Goal: Task Accomplishment & Management: Manage account settings

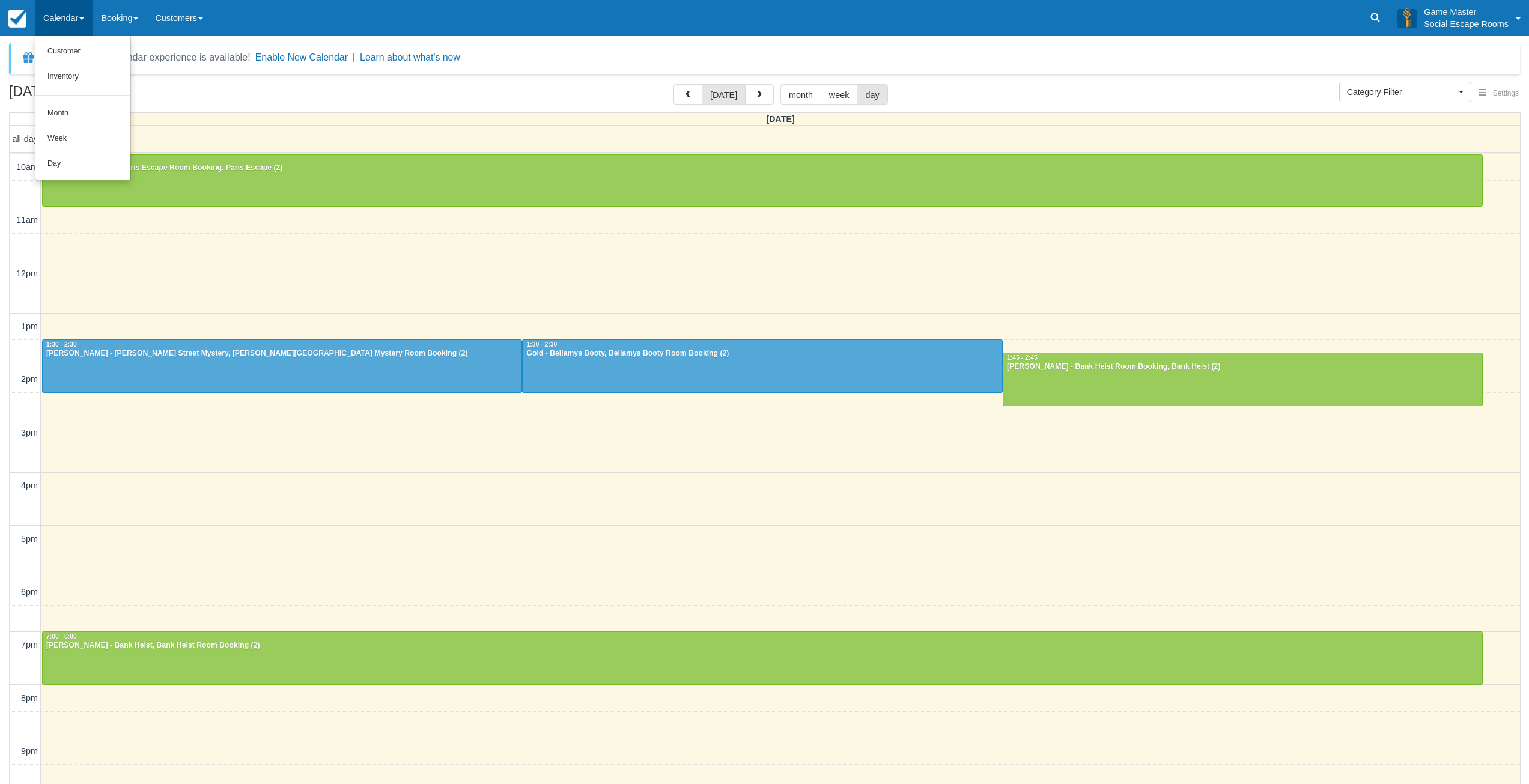
select select
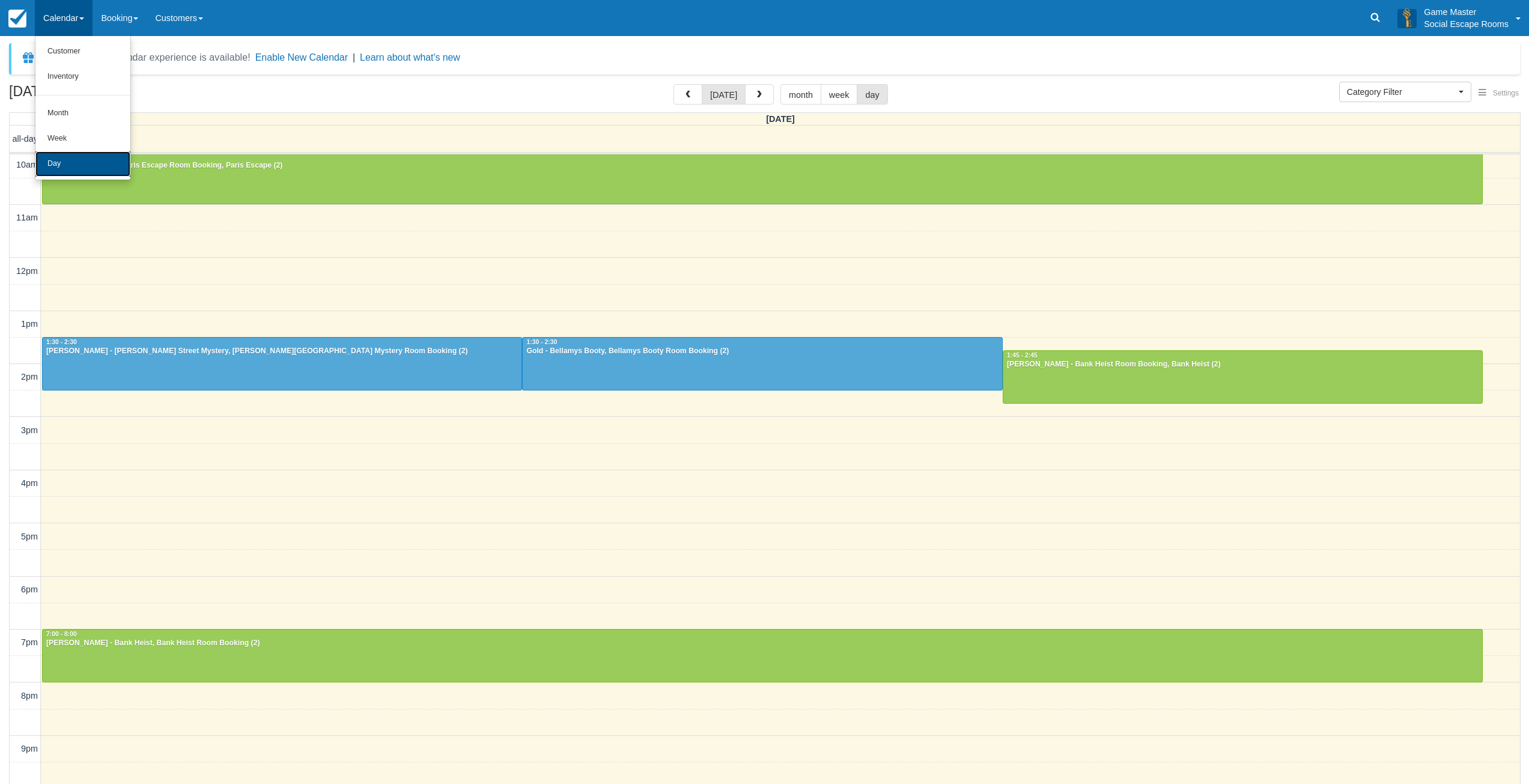
click at [68, 167] on link "Day" at bounding box center [83, 164] width 95 height 25
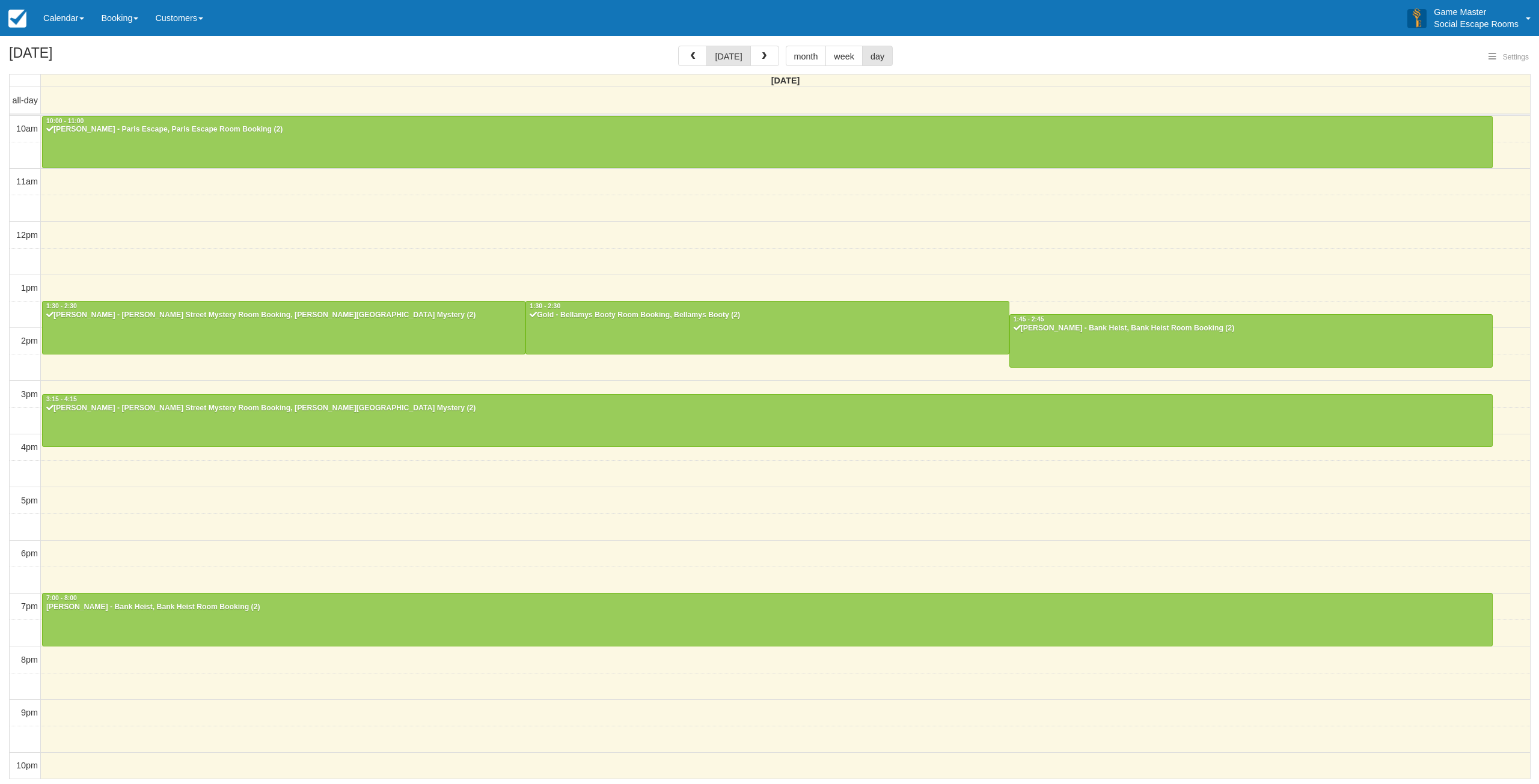
select select
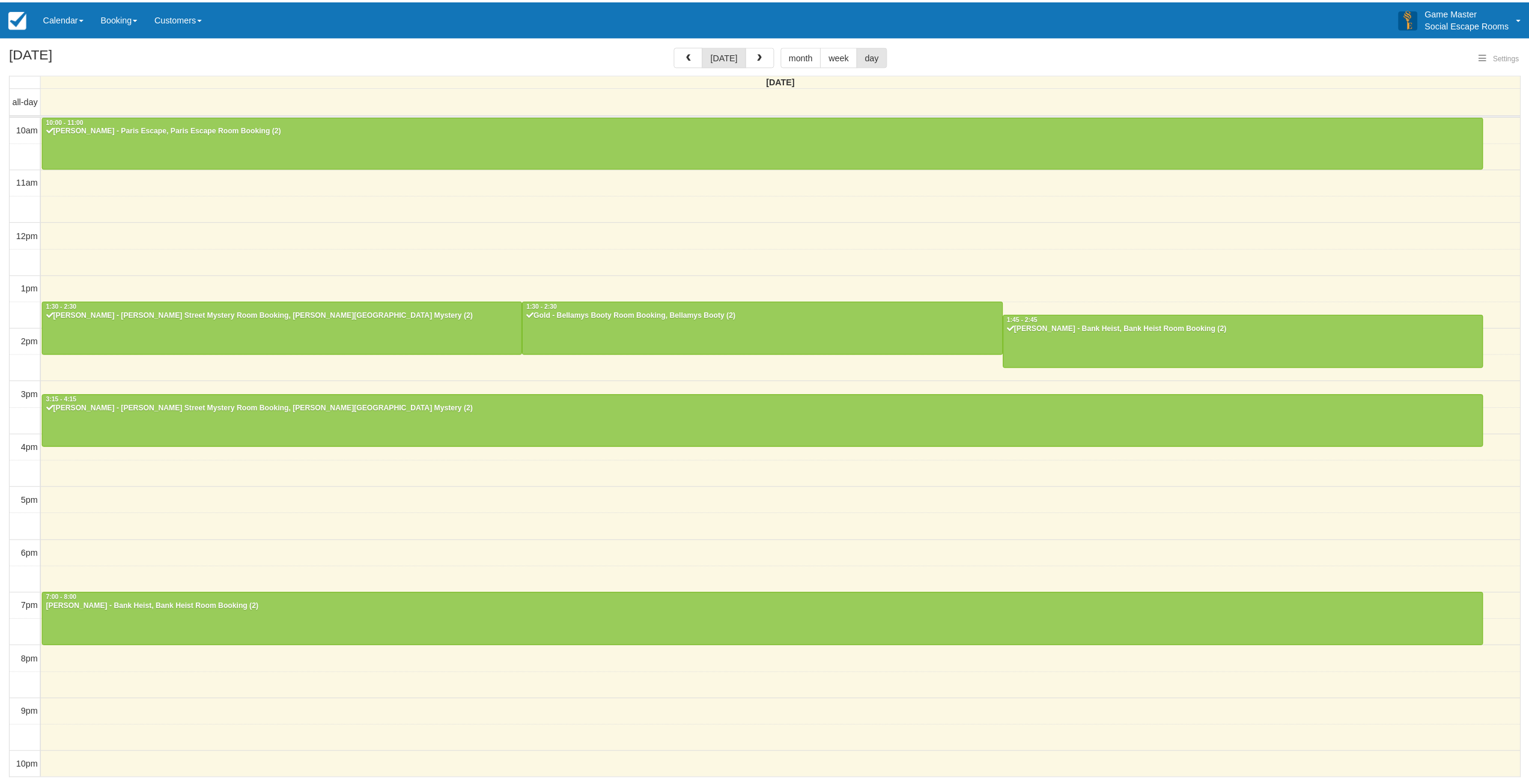
scroll to position [3, 0]
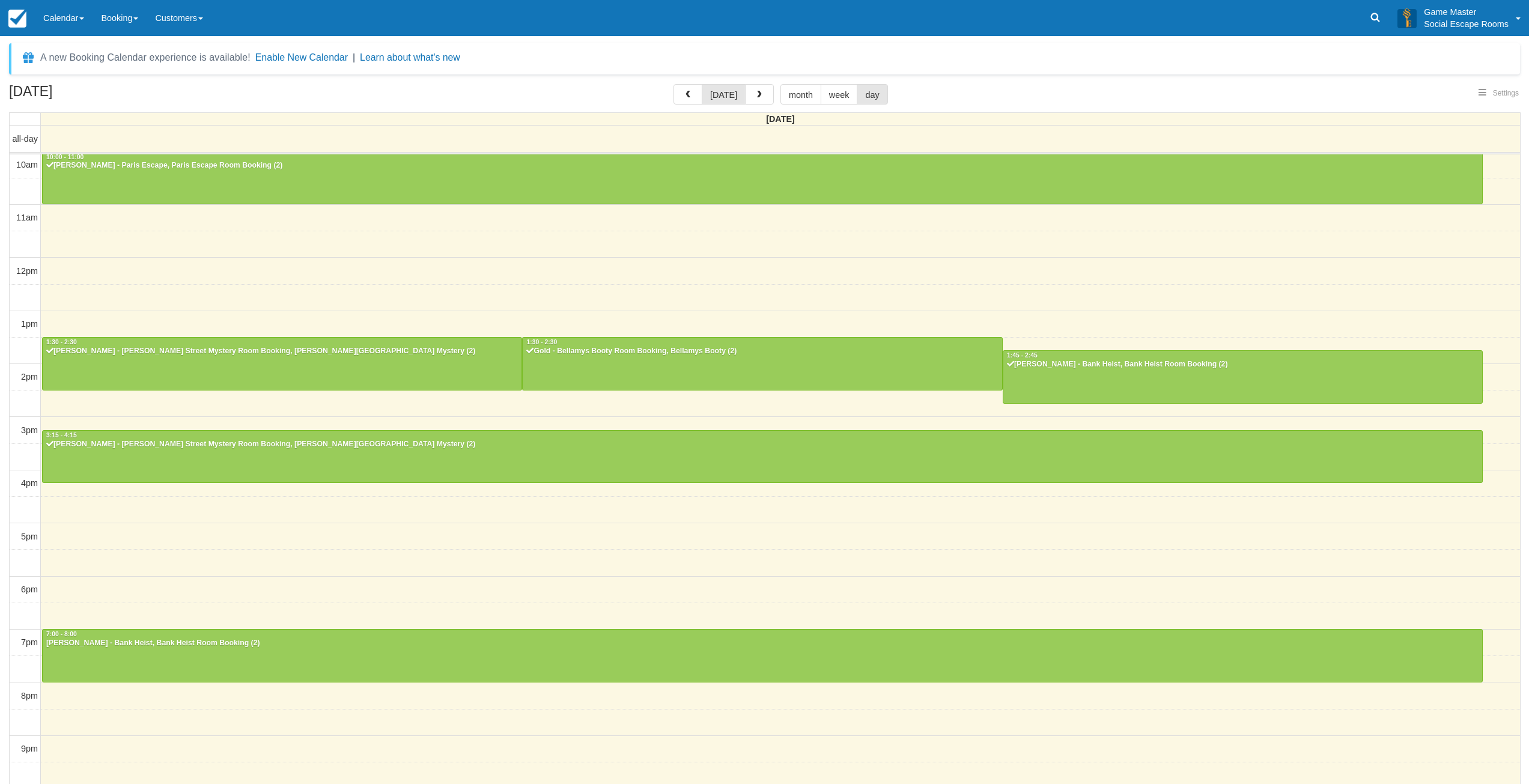
select select
click at [159, 445] on div "Danielle - Baker Street Mystery Room Booking, Baker Street Mystery (2)" at bounding box center [763, 445] width 1434 height 9
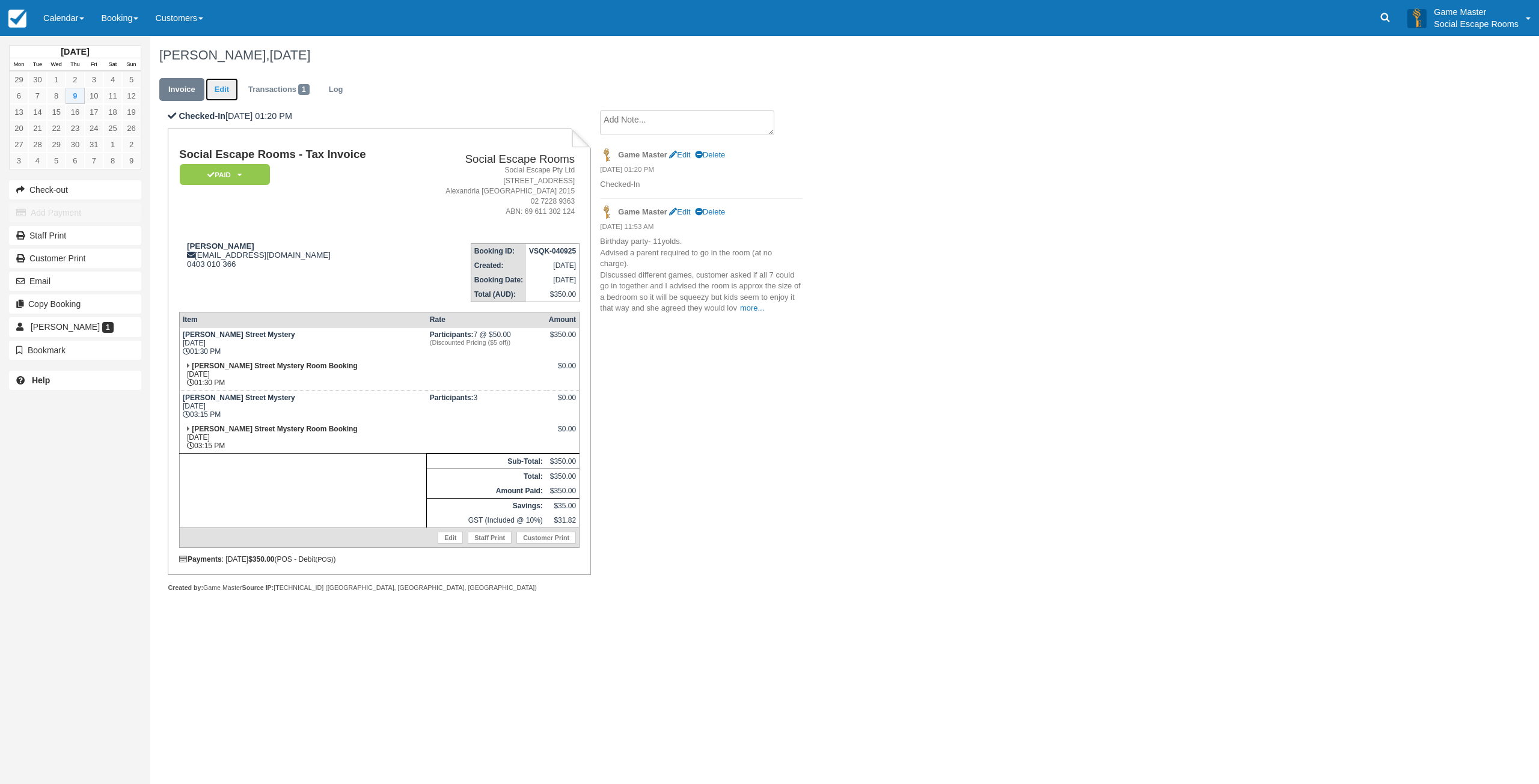
click at [220, 91] on link "Edit" at bounding box center [221, 89] width 33 height 23
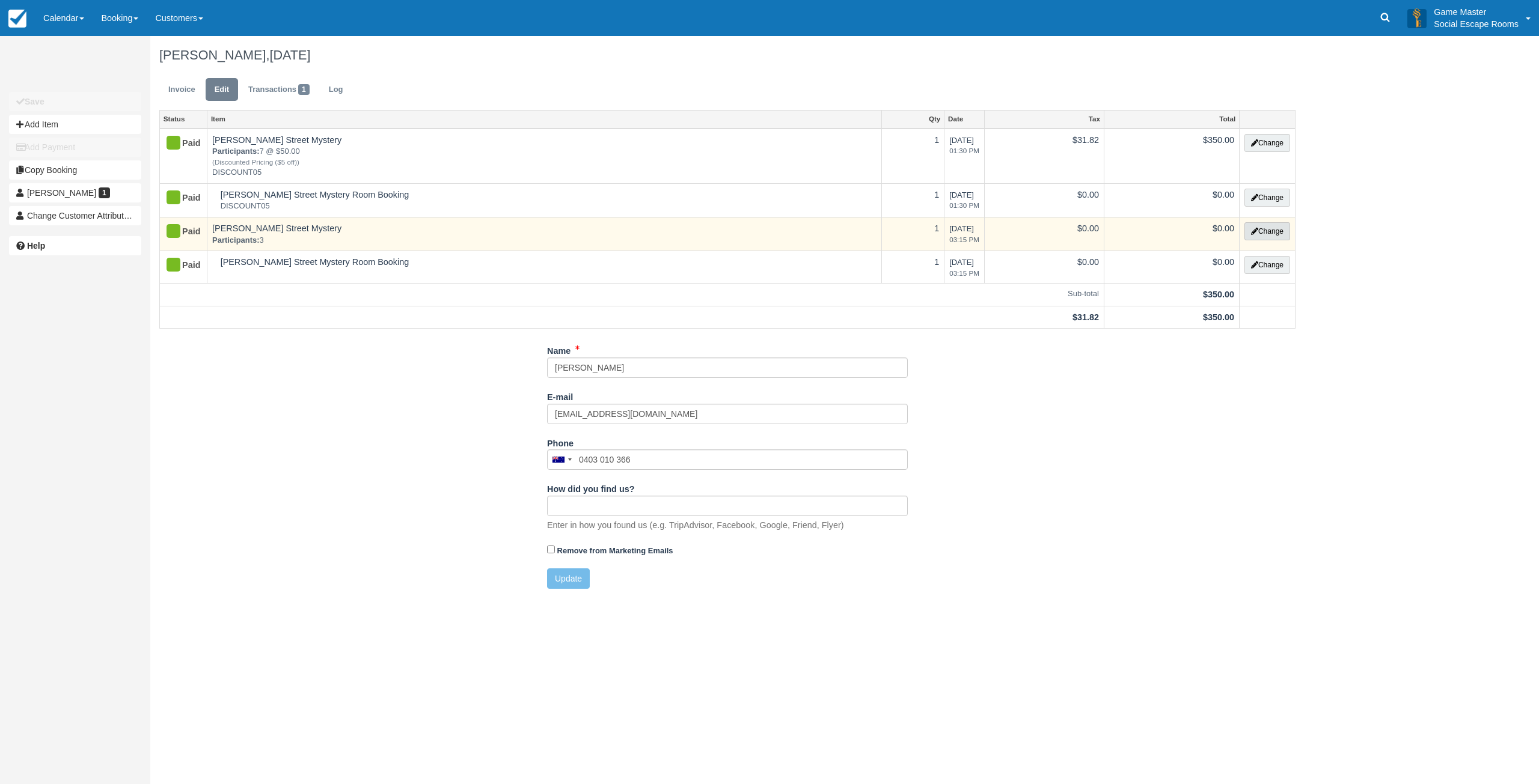
click at [1270, 227] on button "Change" at bounding box center [1267, 231] width 46 height 18
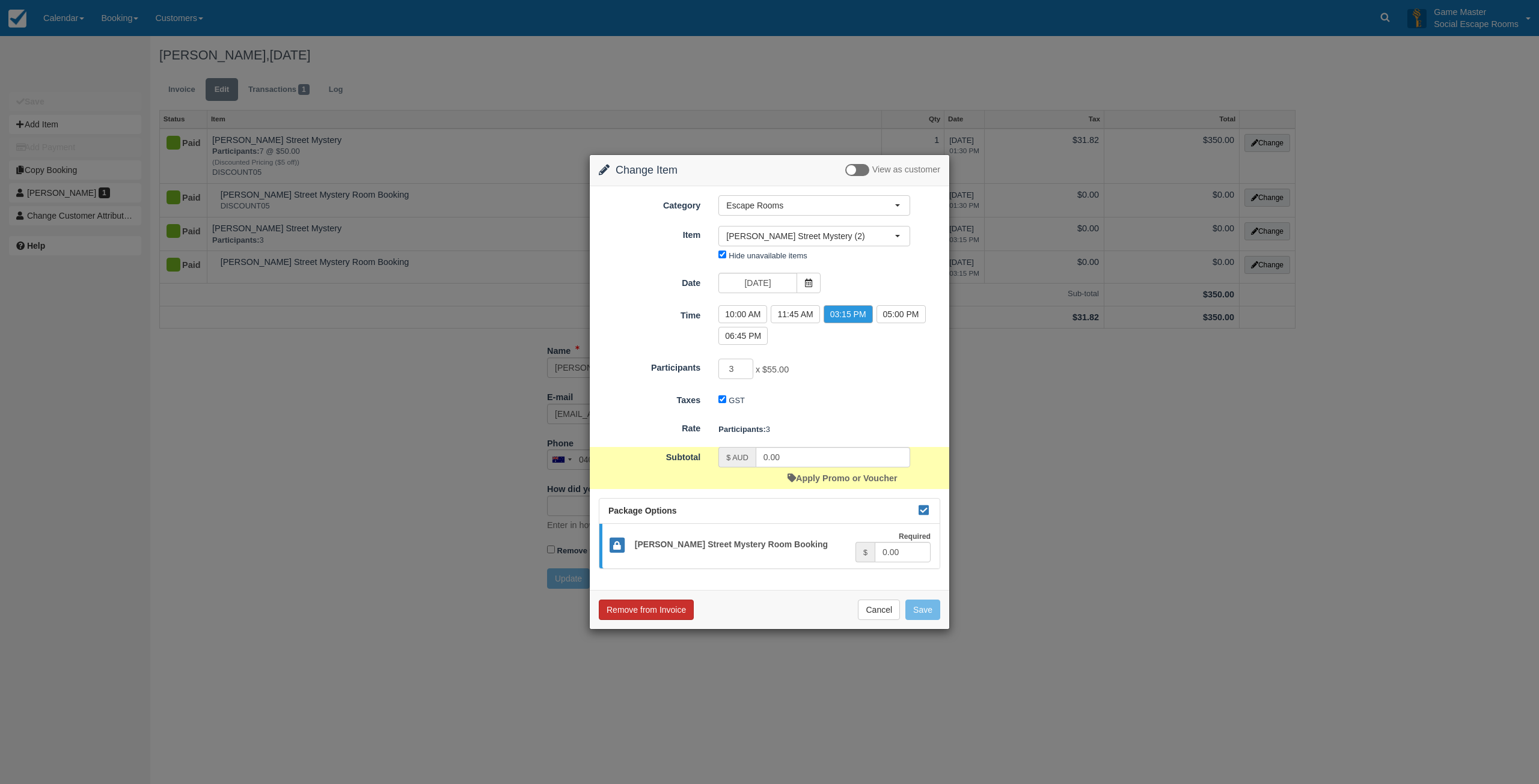
click at [665, 610] on button "Remove from Invoice" at bounding box center [647, 610] width 95 height 20
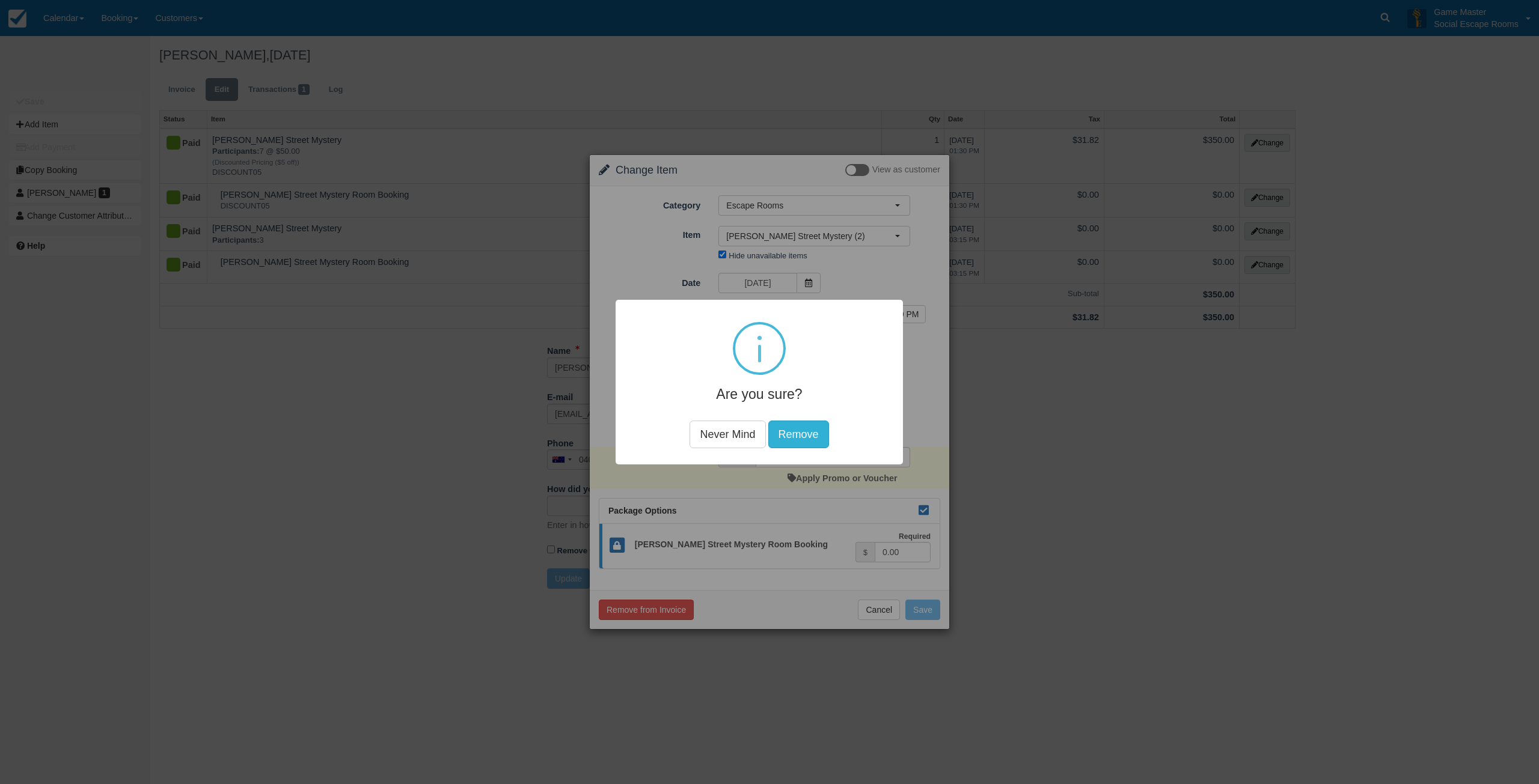
click at [825, 439] on button "Remove" at bounding box center [798, 434] width 60 height 28
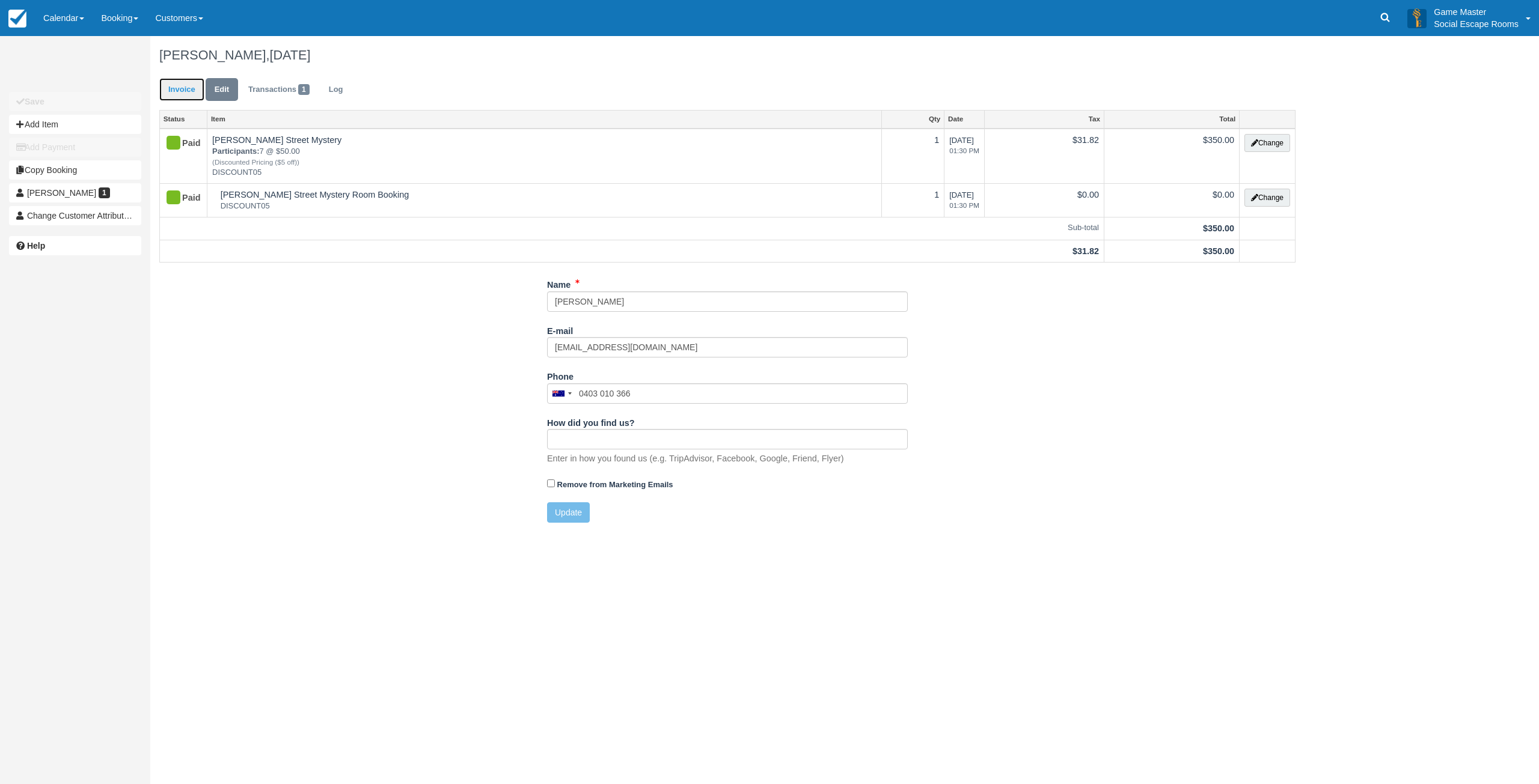
click at [196, 90] on link "Invoice" at bounding box center [181, 89] width 45 height 23
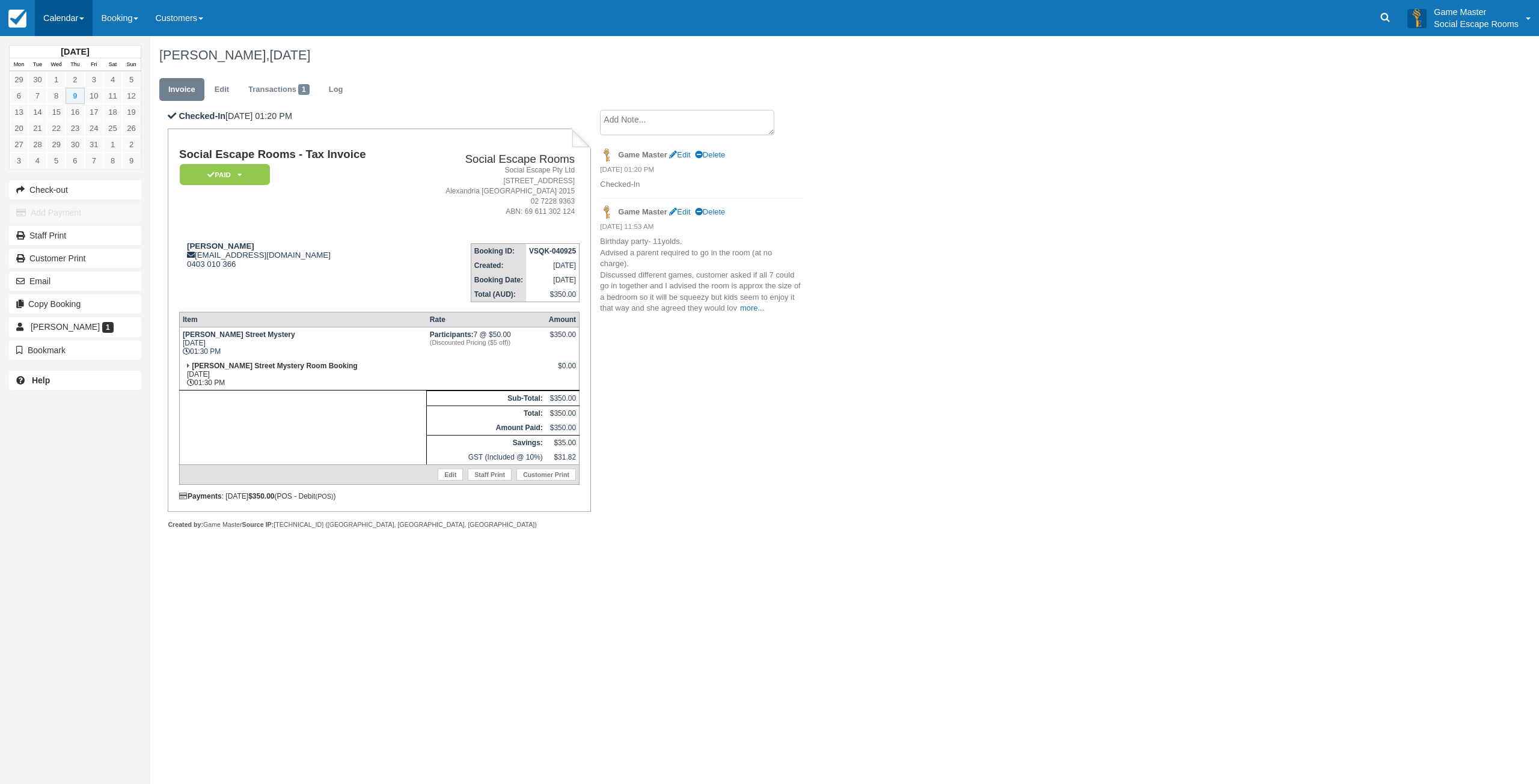
click at [74, 22] on link "Calendar" at bounding box center [63, 18] width 58 height 36
click at [72, 162] on link "Day" at bounding box center [83, 164] width 95 height 25
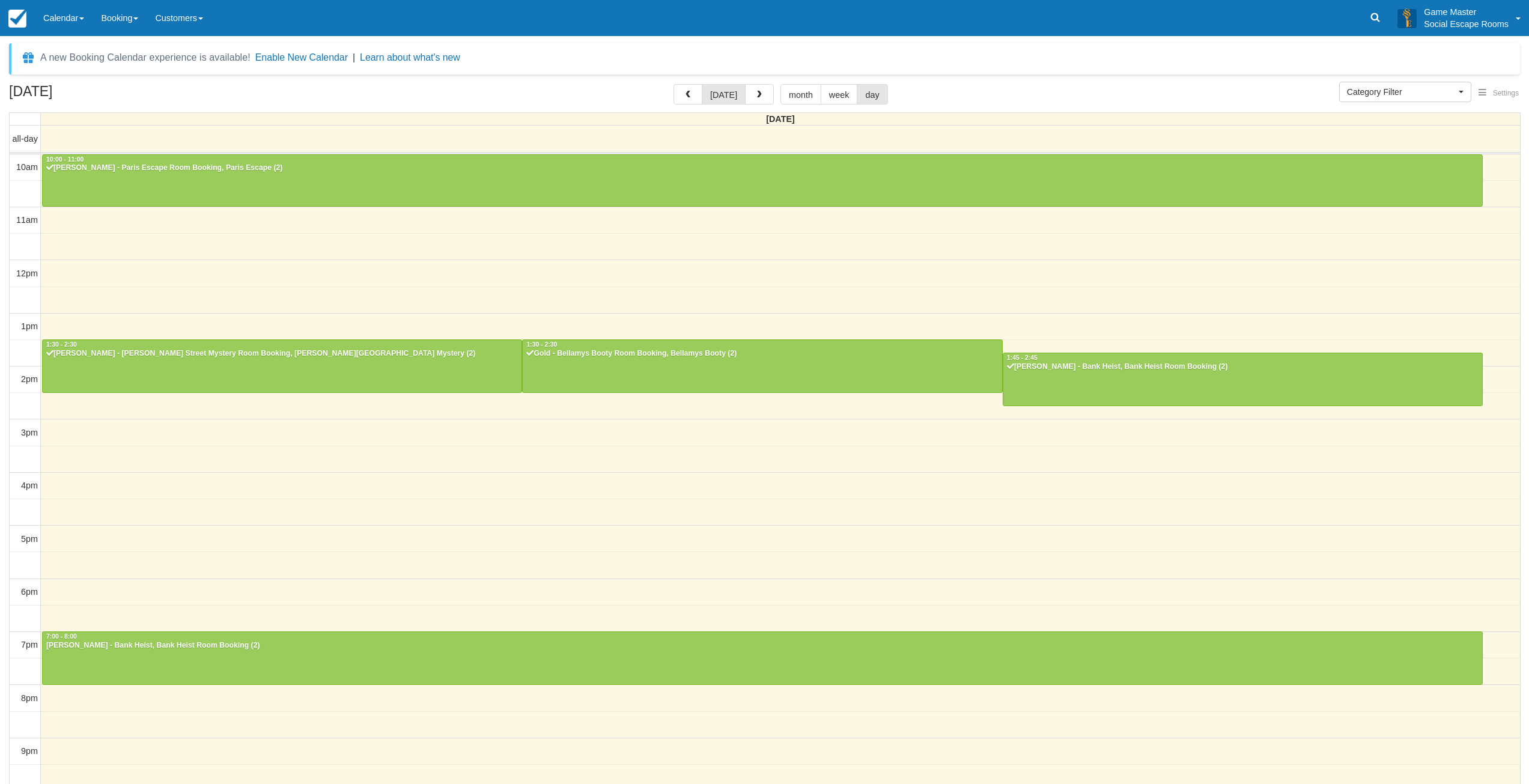
select select
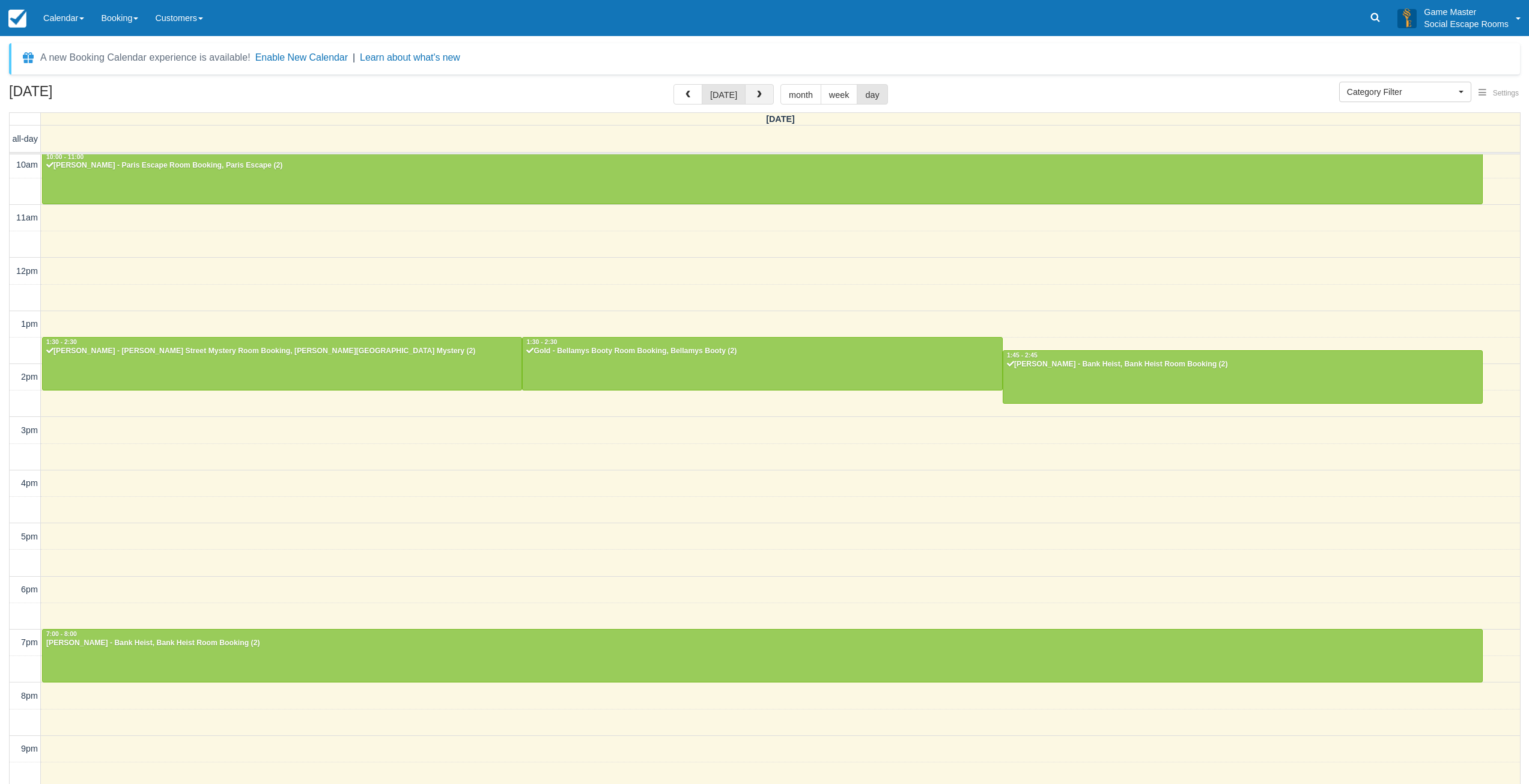
click at [762, 100] on button "button" at bounding box center [759, 94] width 29 height 20
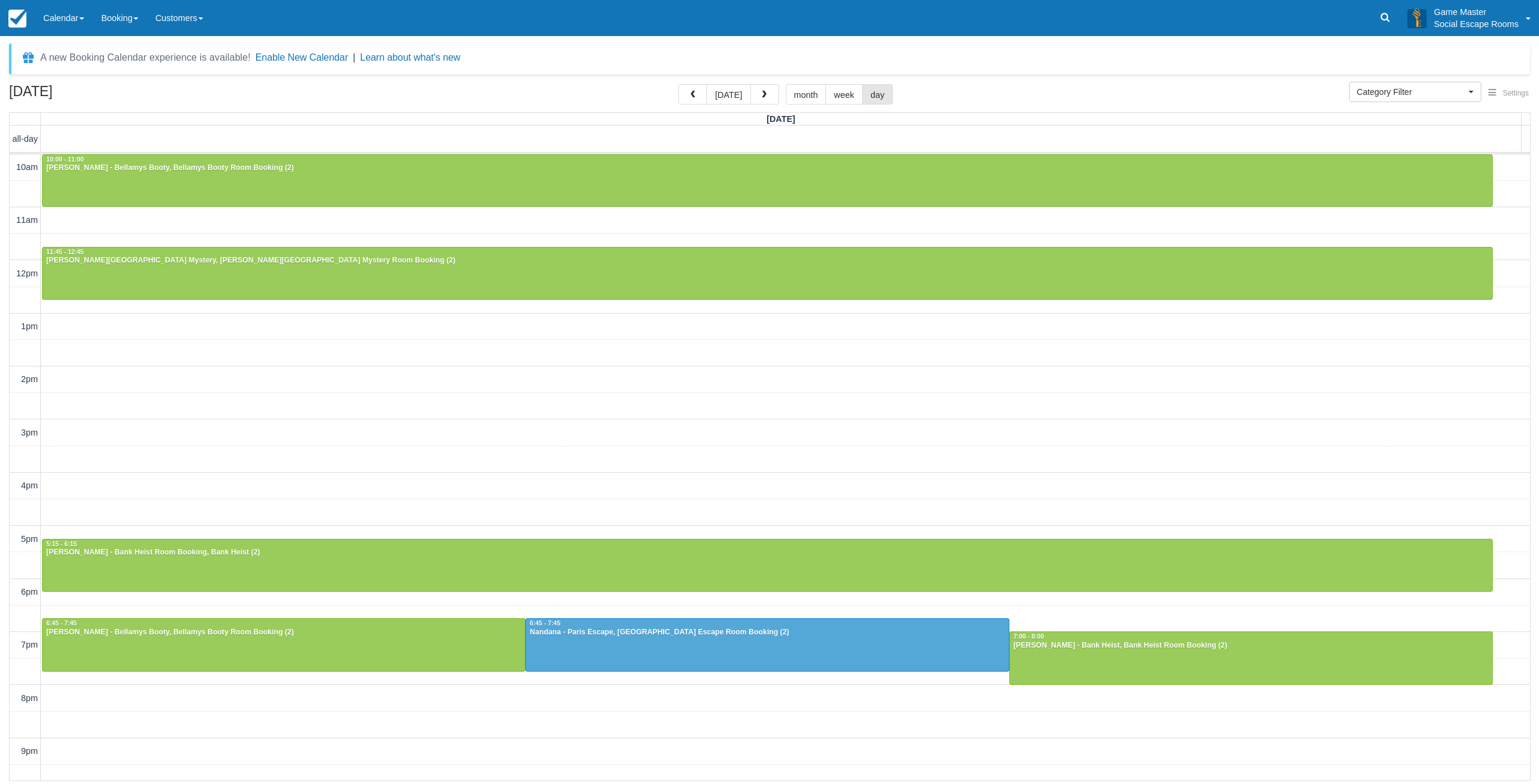
click at [617, 398] on div "10am 11am 12pm 1pm 2pm 3pm 4pm 5pm 6pm 7pm 8pm 9pm 10pm 10:00 - 11:00 [PERSON_N…" at bounding box center [770, 485] width 1520 height 663
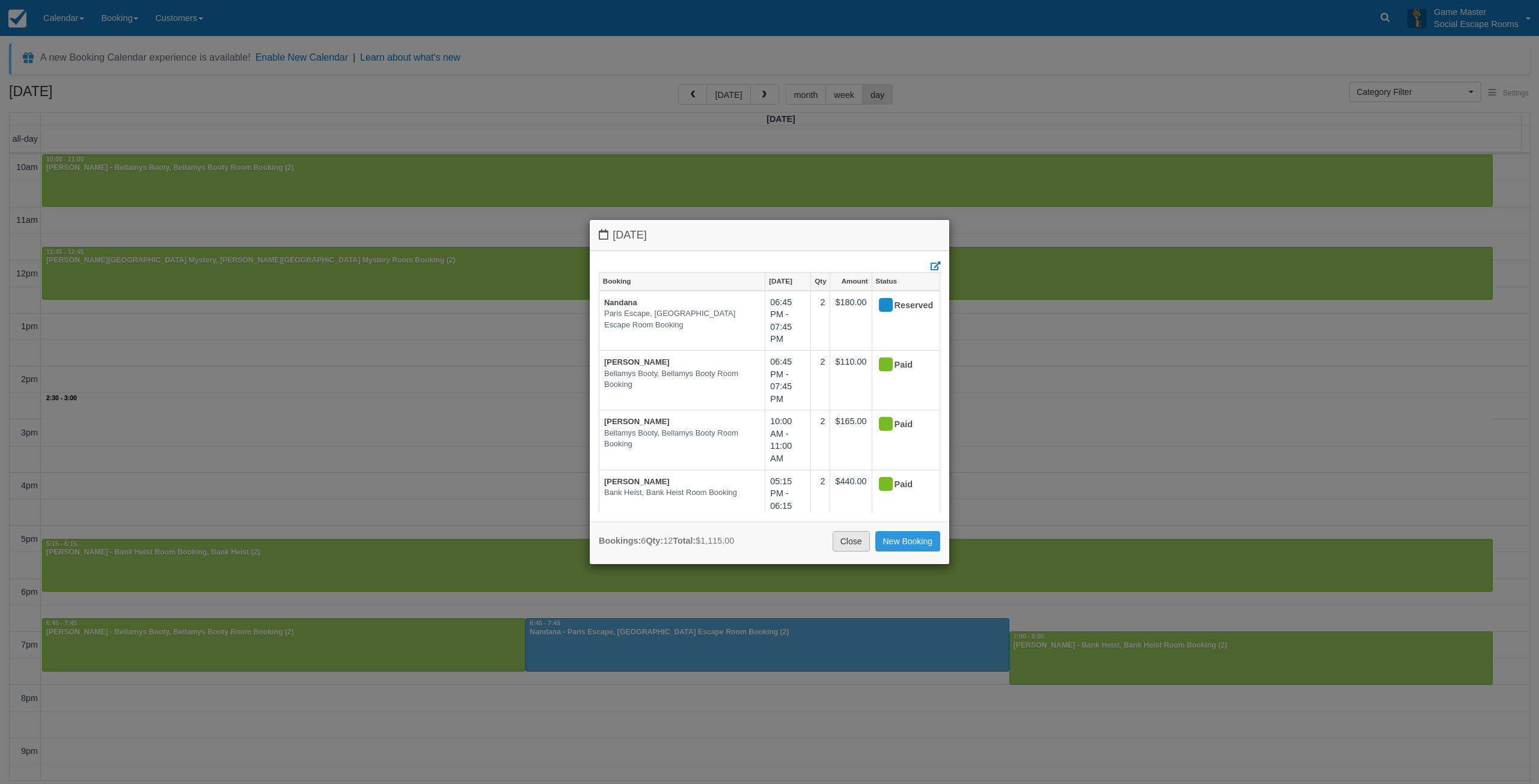
click at [850, 536] on link "Close" at bounding box center [851, 541] width 37 height 20
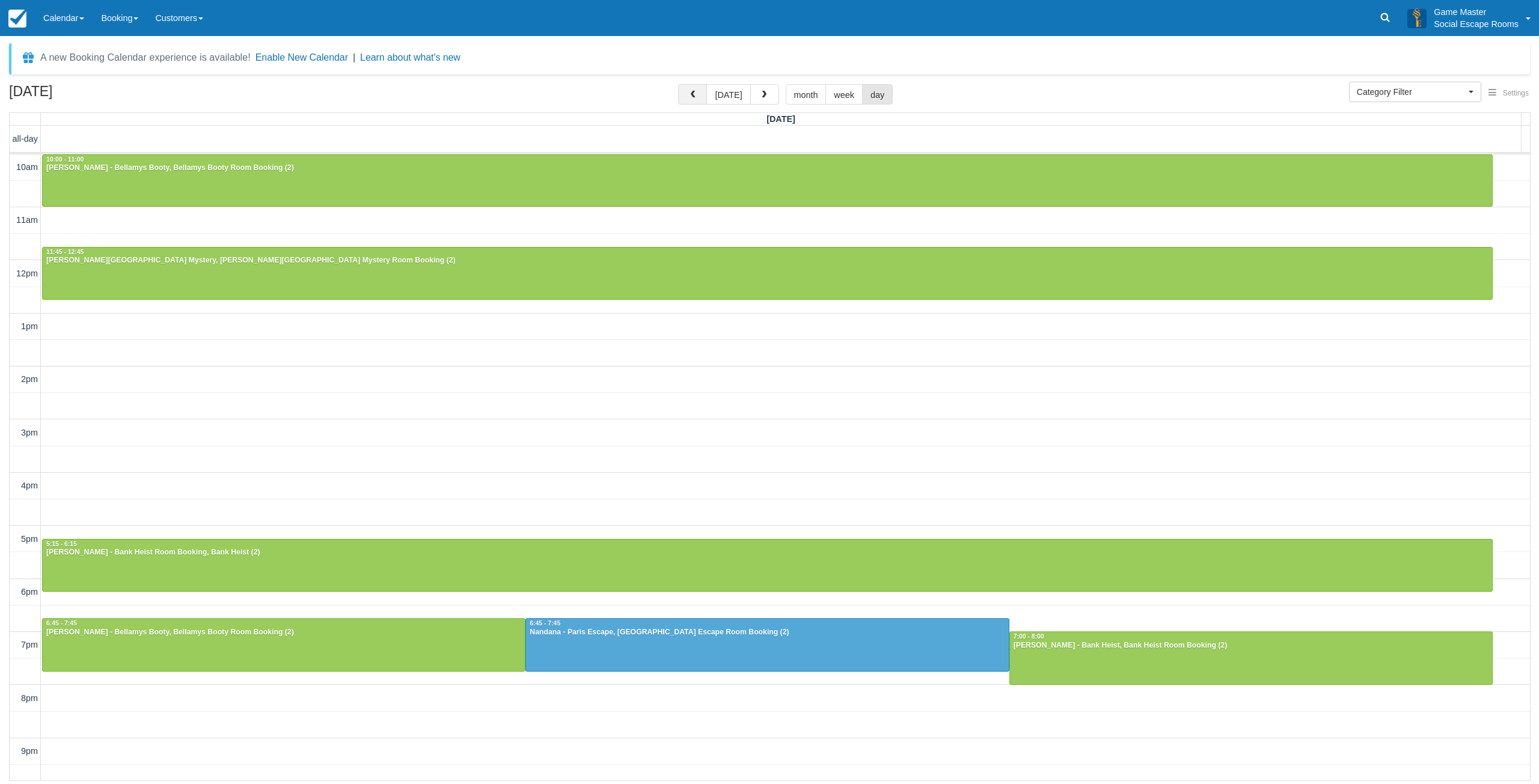
click at [701, 91] on button "button" at bounding box center [692, 94] width 29 height 20
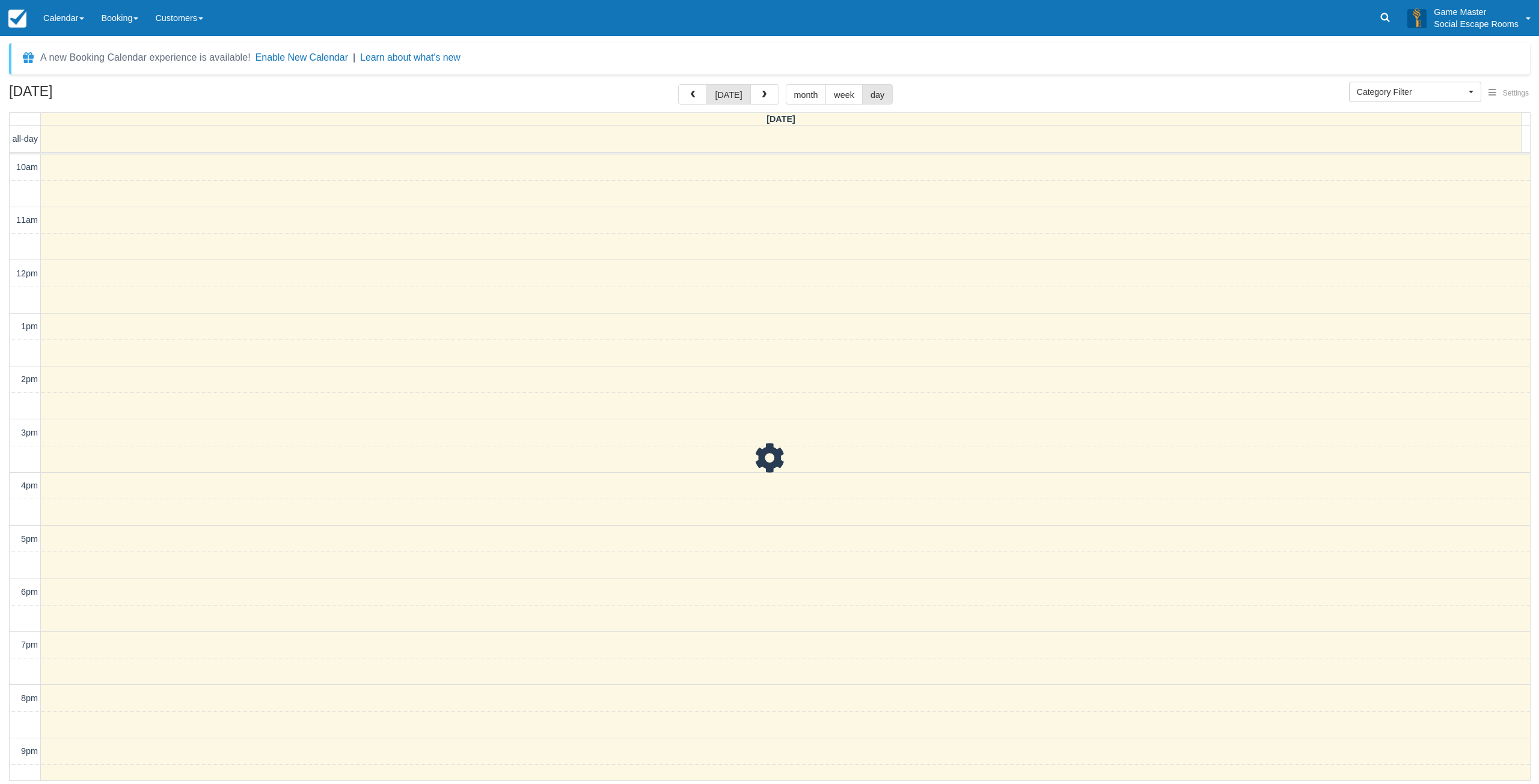
scroll to position [37, 0]
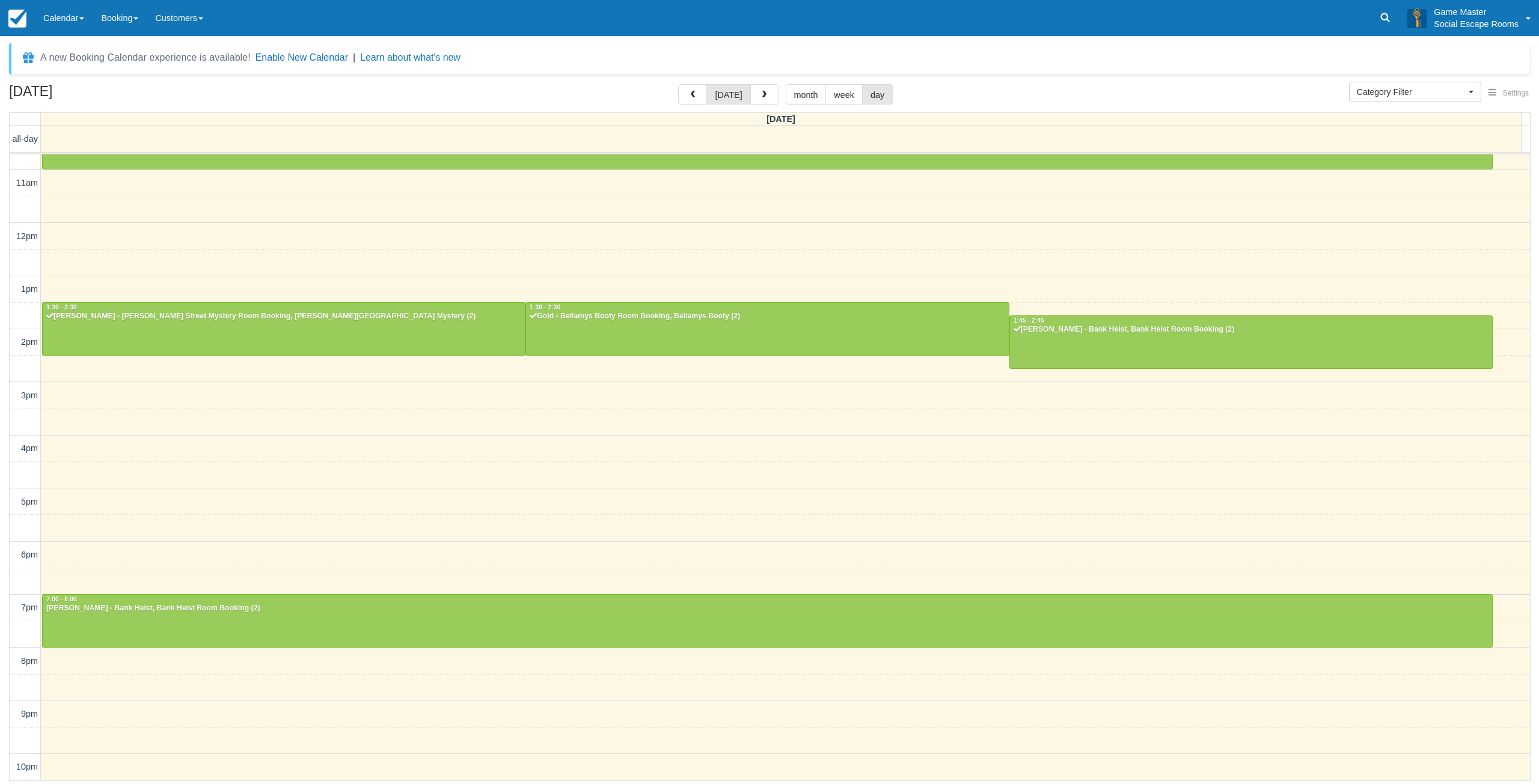
click at [692, 437] on div "10am 11am 12pm 1pm 2pm 3pm 4pm 5pm 6pm 7pm 8pm 9pm 10pm 10:00 - 11:00 [PERSON_N…" at bounding box center [770, 448] width 1520 height 663
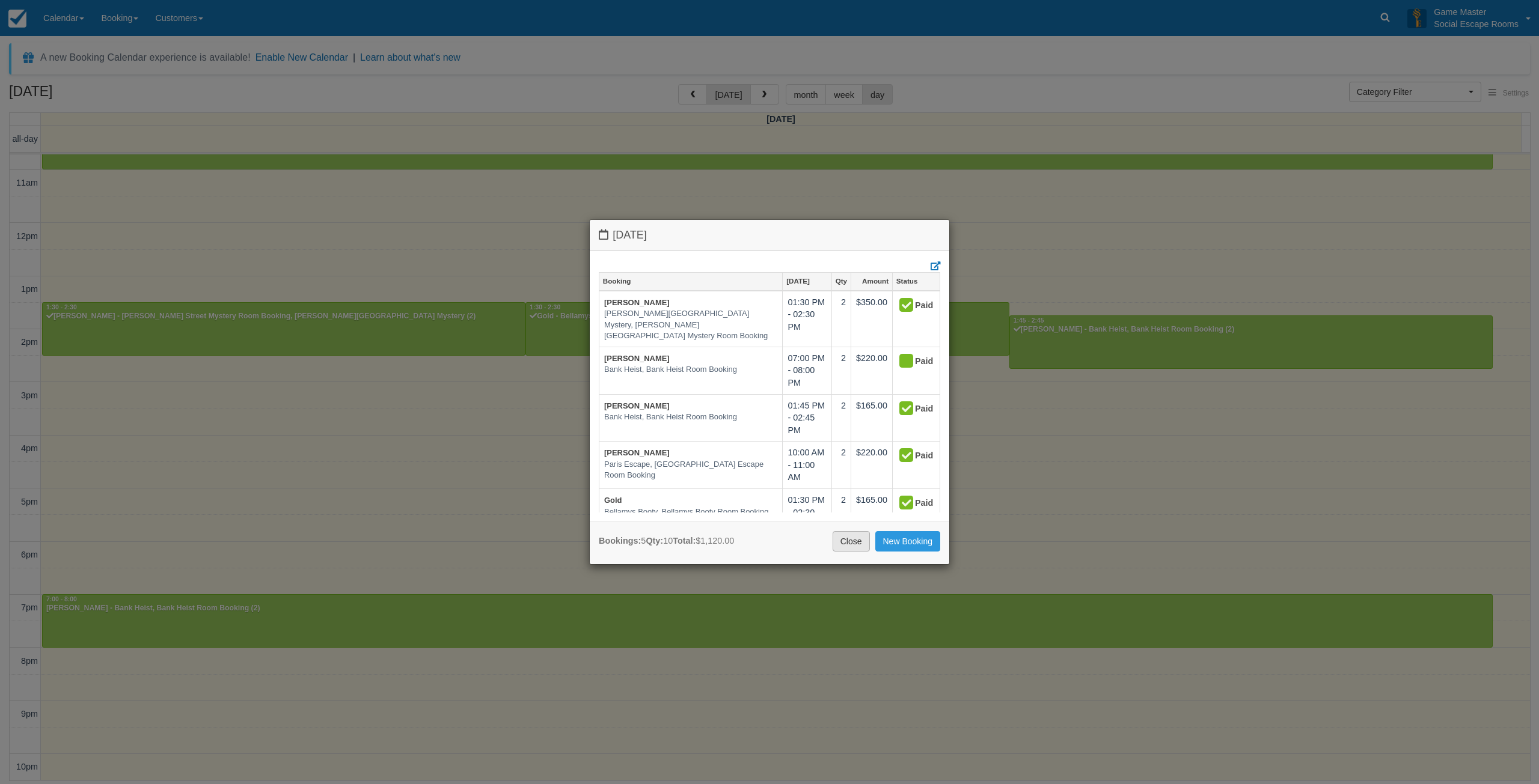
click at [835, 539] on link "Close" at bounding box center [851, 541] width 37 height 20
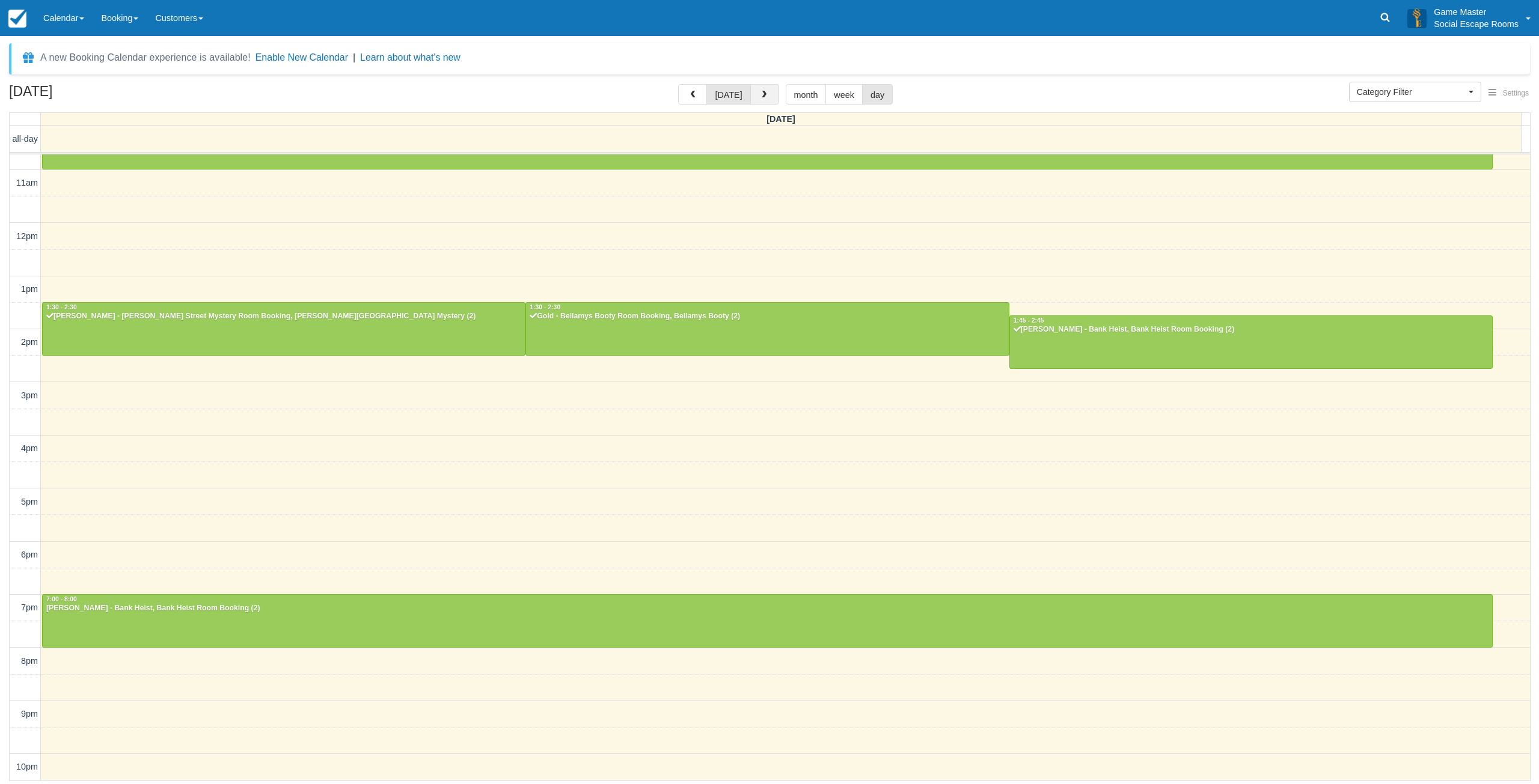
click at [760, 93] on span "button" at bounding box center [764, 95] width 8 height 8
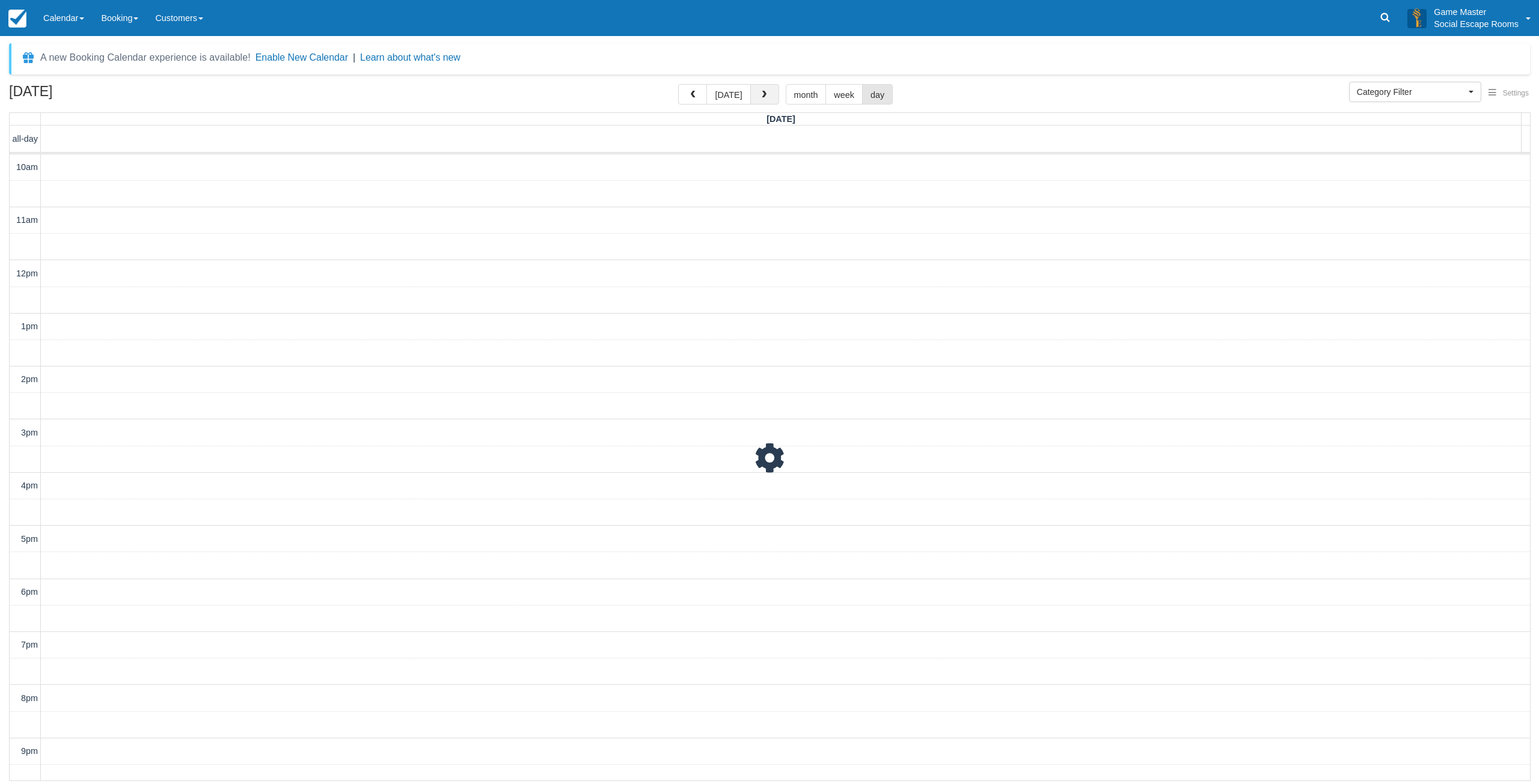
scroll to position [37, 0]
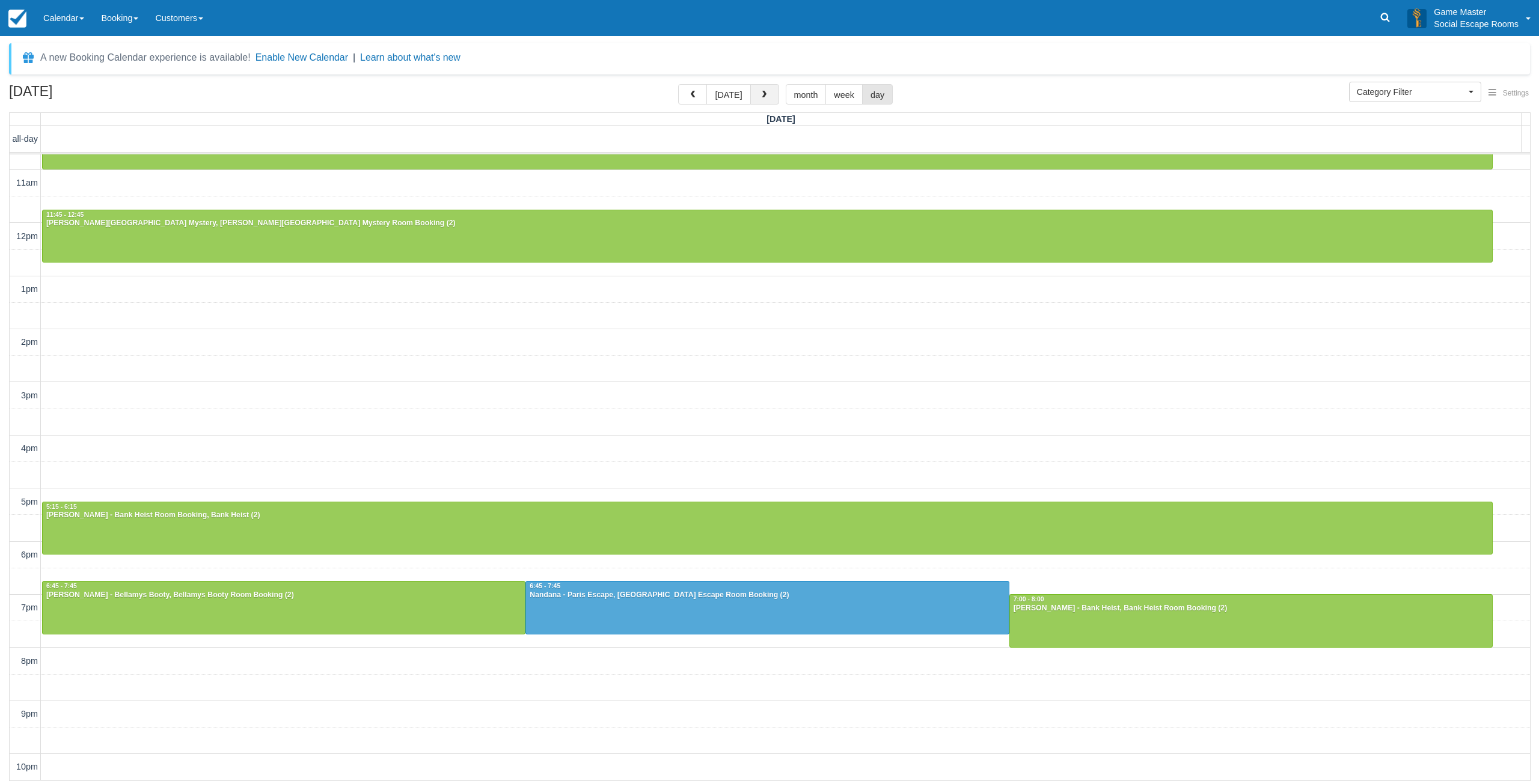
click at [760, 93] on span "button" at bounding box center [764, 95] width 8 height 8
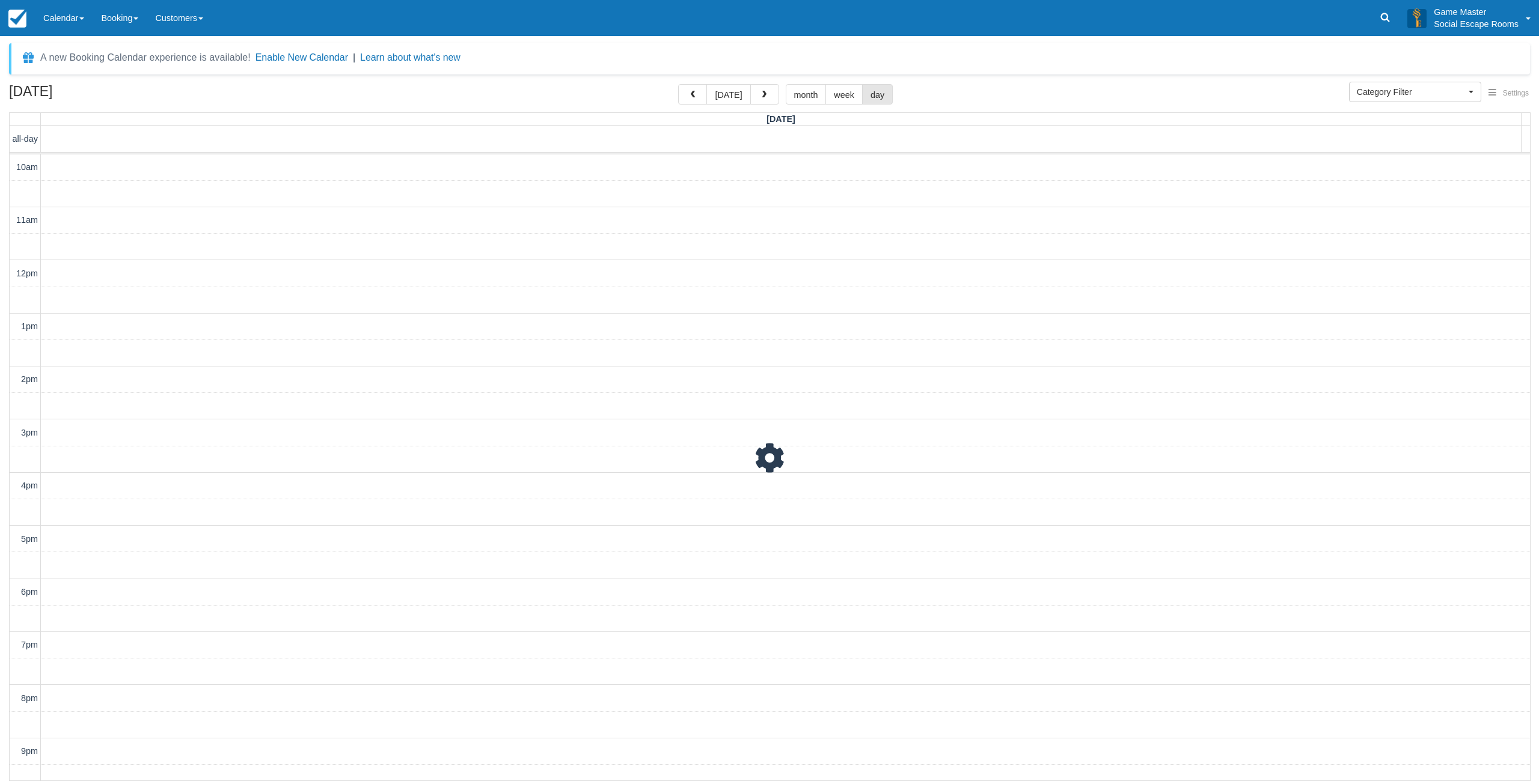
scroll to position [37, 0]
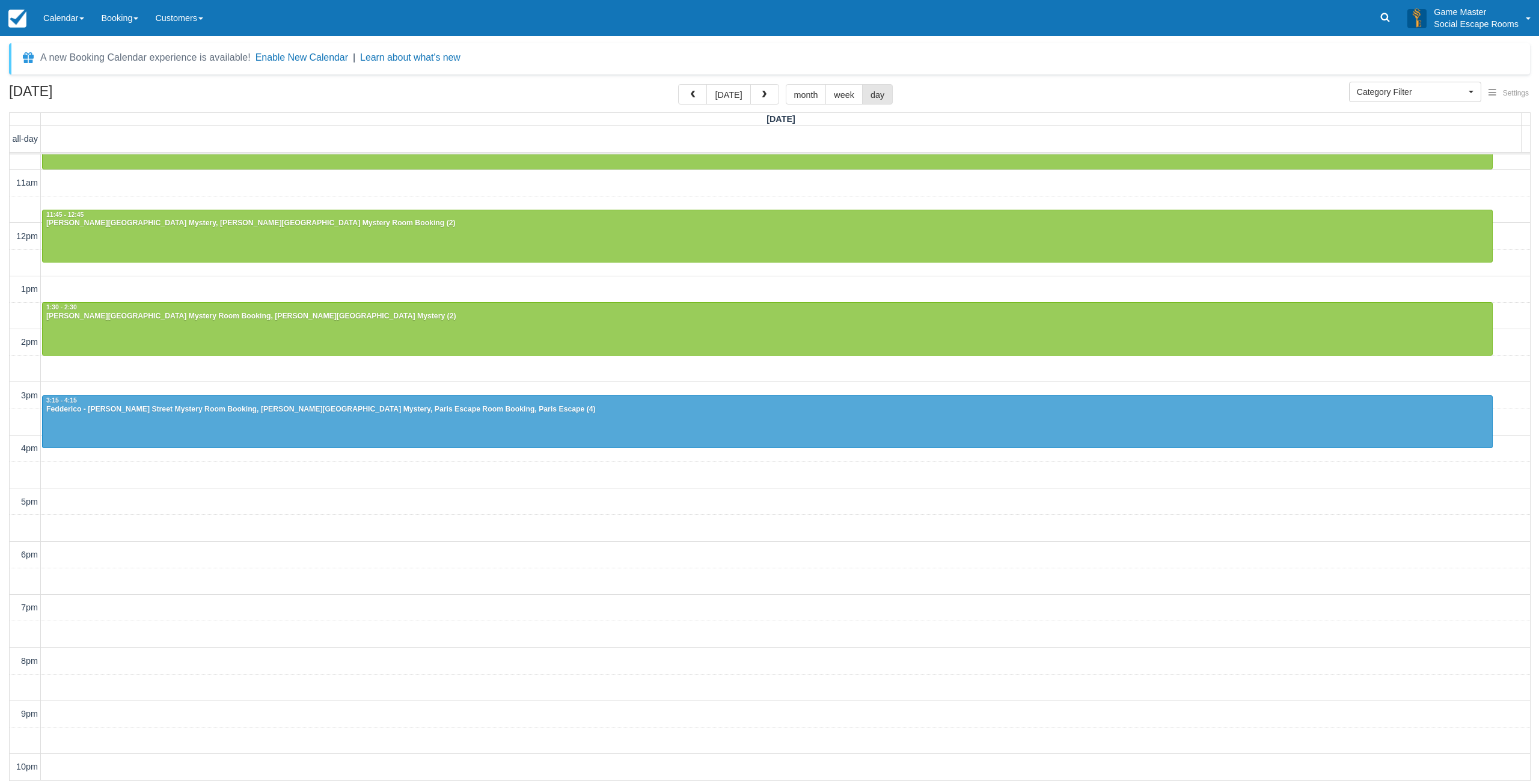
click at [685, 510] on div "10am 11am 12pm 1pm 2pm 3pm 4pm 5pm 6pm 7pm 8pm 9pm 10pm 10:00 - 11:00 [PERSON_N…" at bounding box center [770, 448] width 1520 height 663
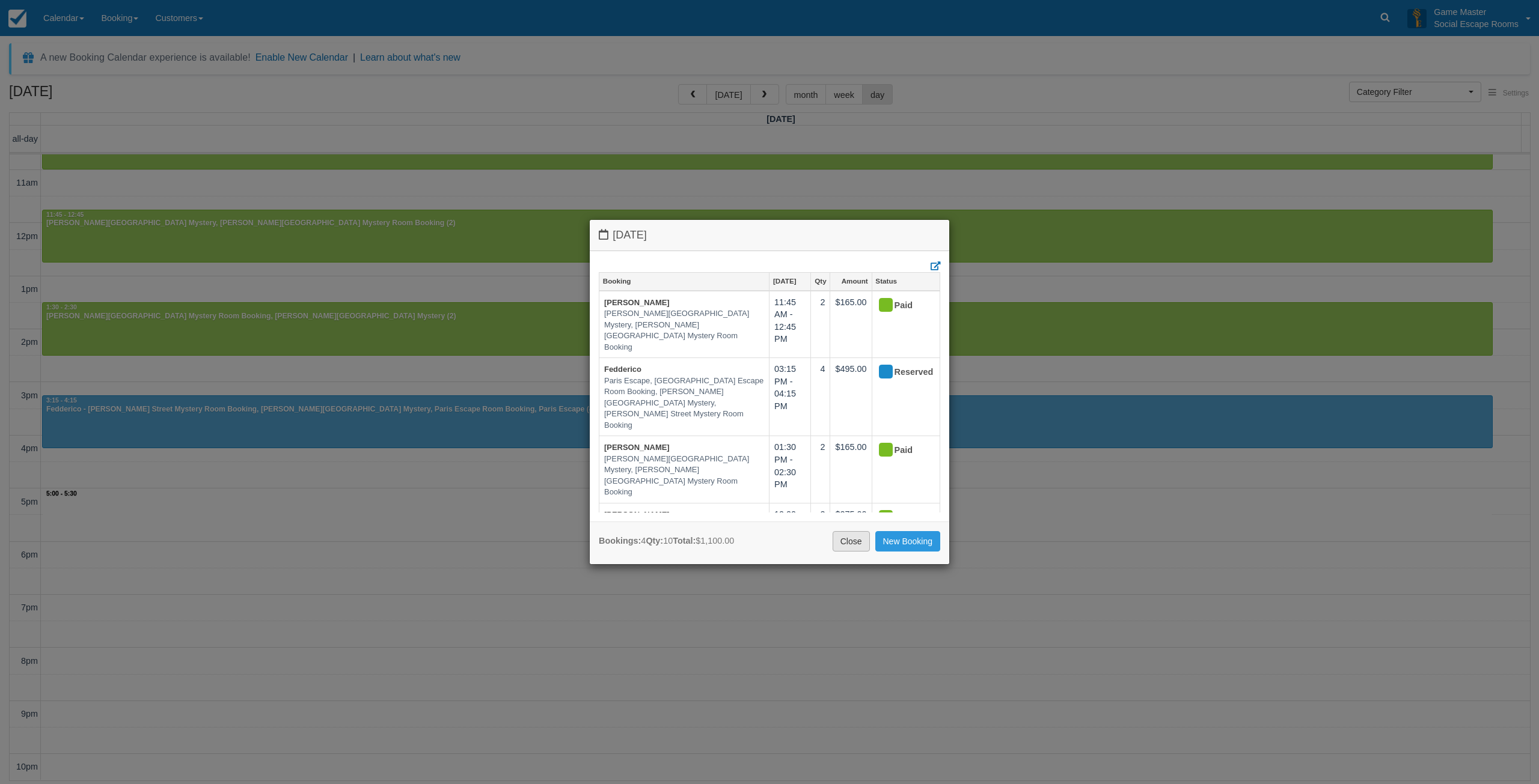
click at [836, 544] on link "Close" at bounding box center [851, 541] width 37 height 20
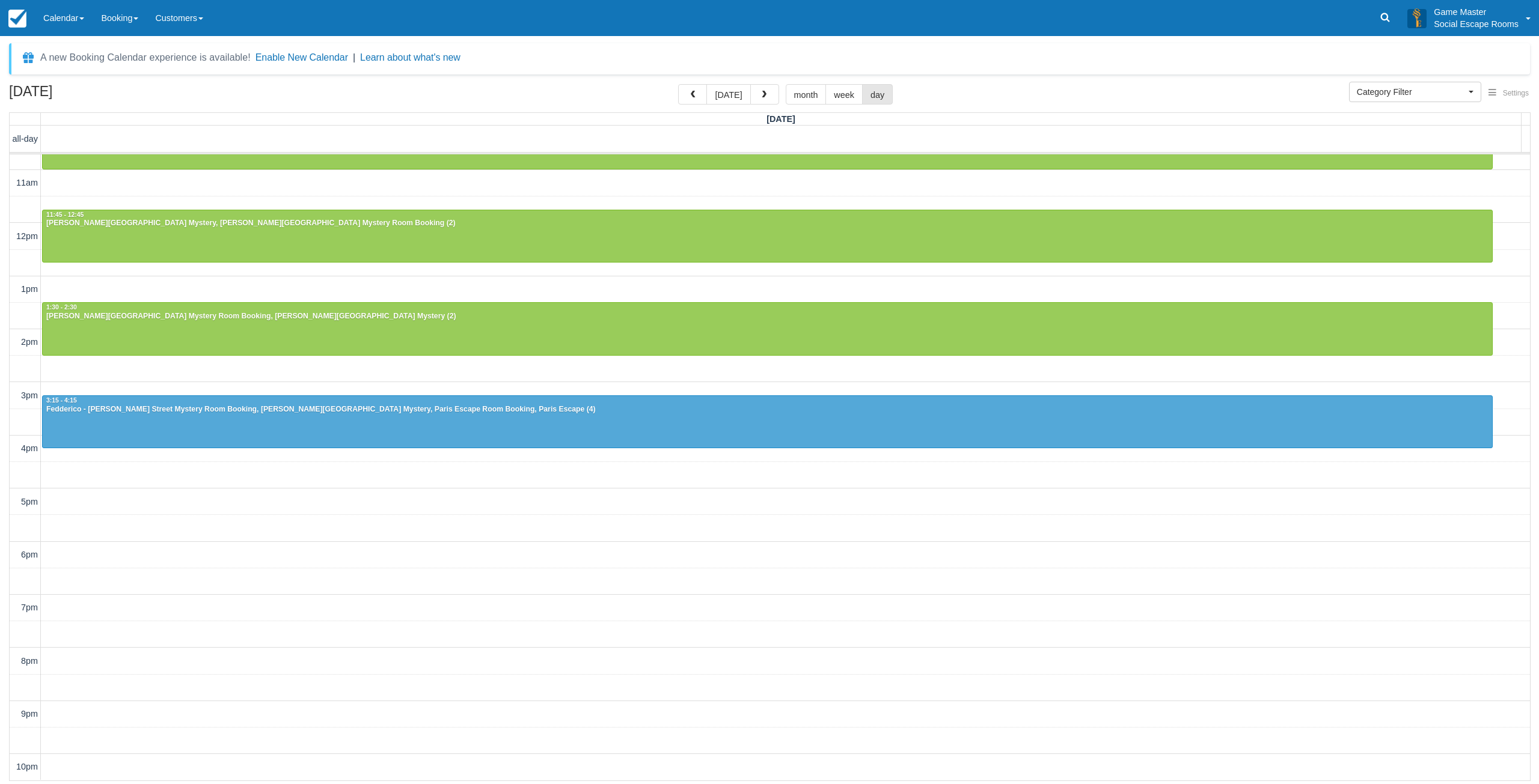
scroll to position [36, 0]
